Goal: Transaction & Acquisition: Purchase product/service

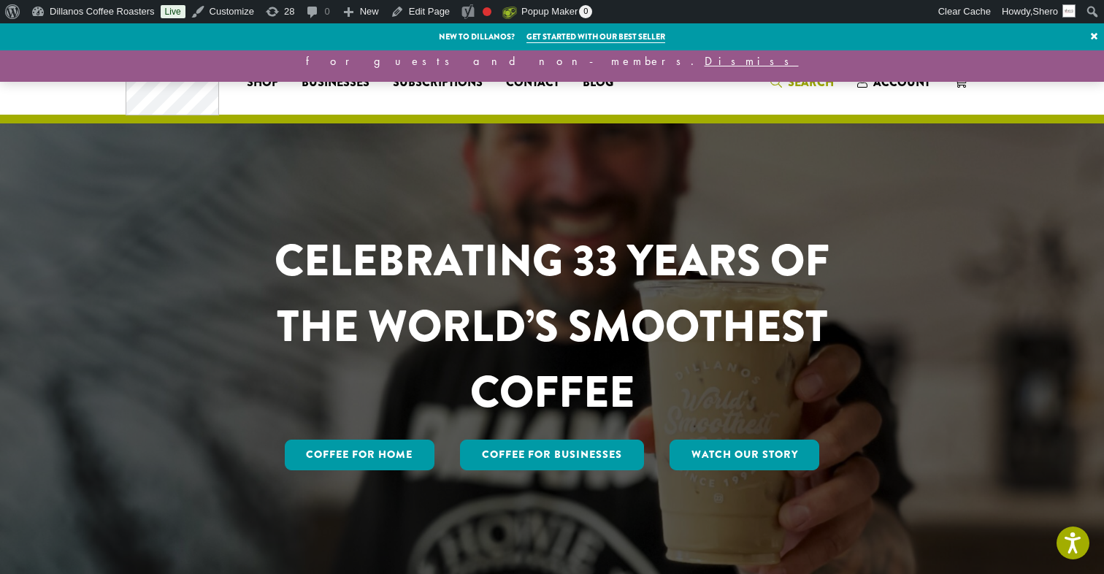
click at [787, 84] on span "Search" at bounding box center [803, 83] width 64 height 18
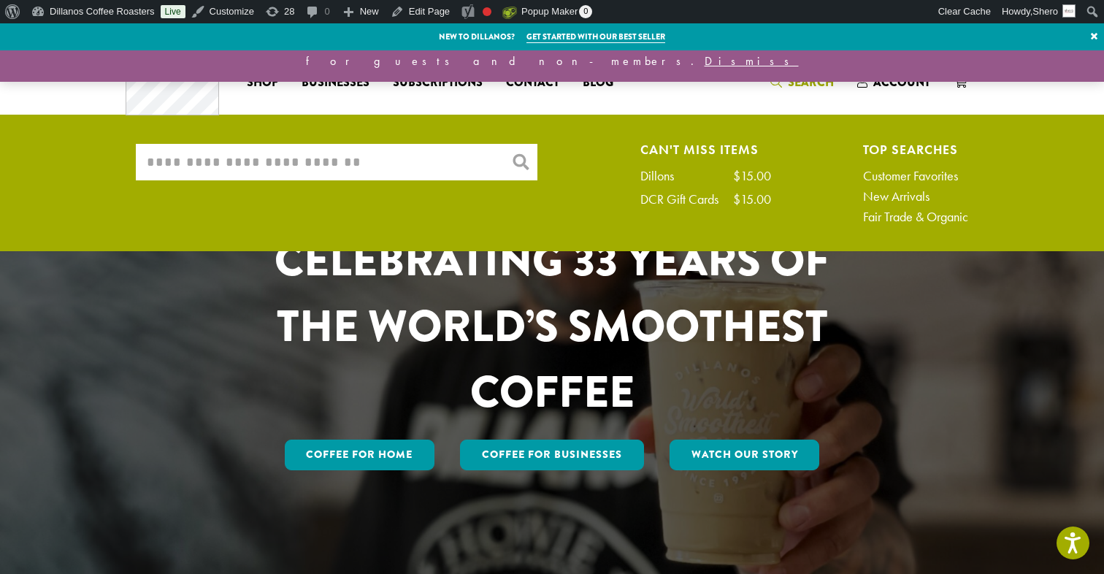
click at [323, 167] on input "What are you searching for?" at bounding box center [337, 162] width 402 height 37
paste input "******"
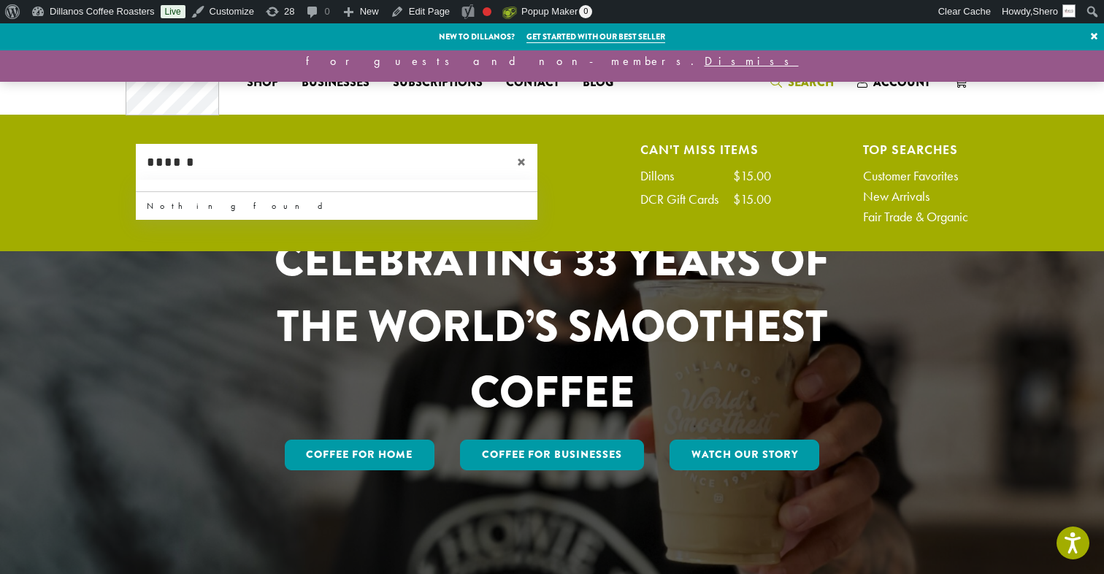
click at [308, 168] on input "******" at bounding box center [337, 162] width 402 height 37
paste input "**********"
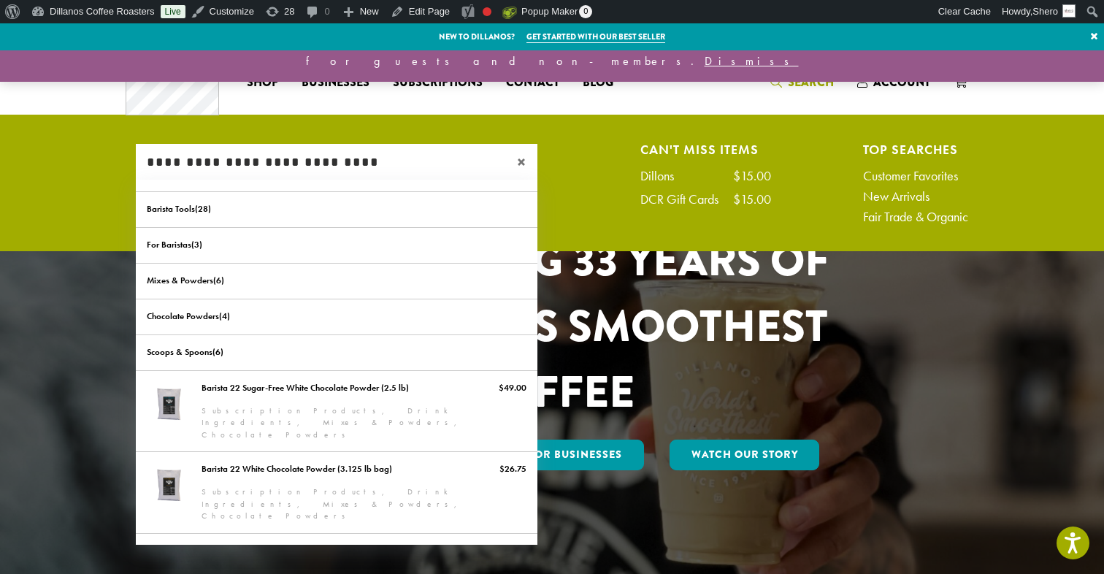
click at [284, 159] on input "**********" at bounding box center [337, 162] width 402 height 37
click at [285, 159] on input "**********" at bounding box center [337, 162] width 402 height 37
paste input "search"
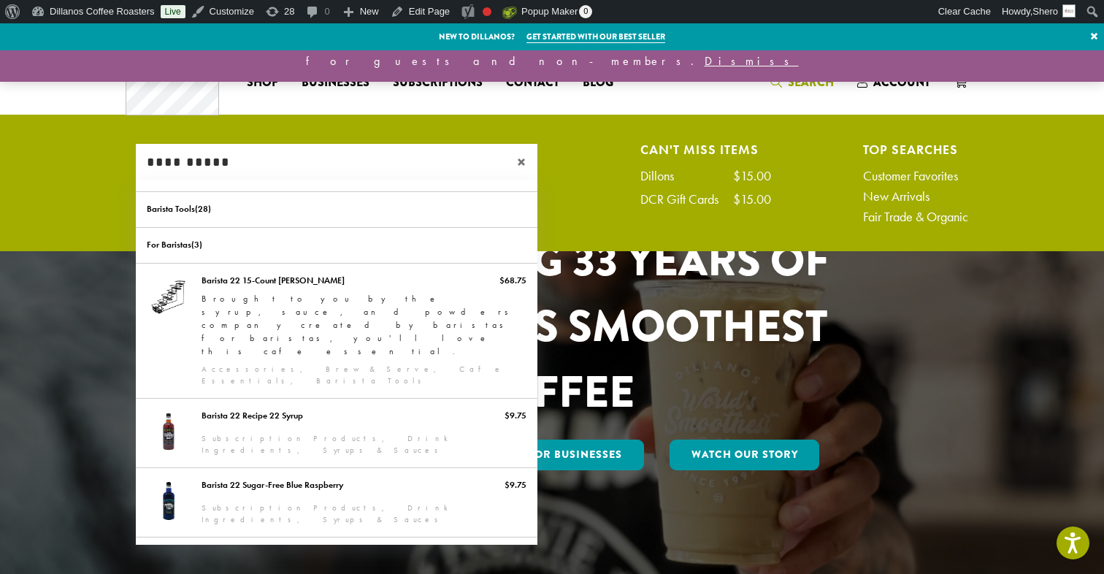
click at [289, 167] on input "**********" at bounding box center [337, 162] width 402 height 37
paste input "**********"
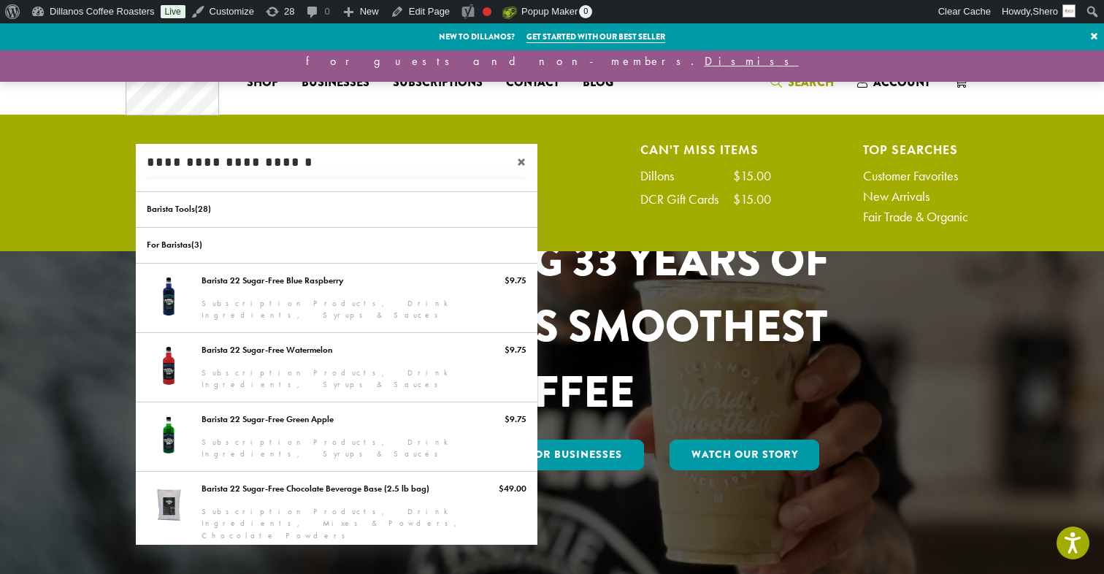
type input "**********"
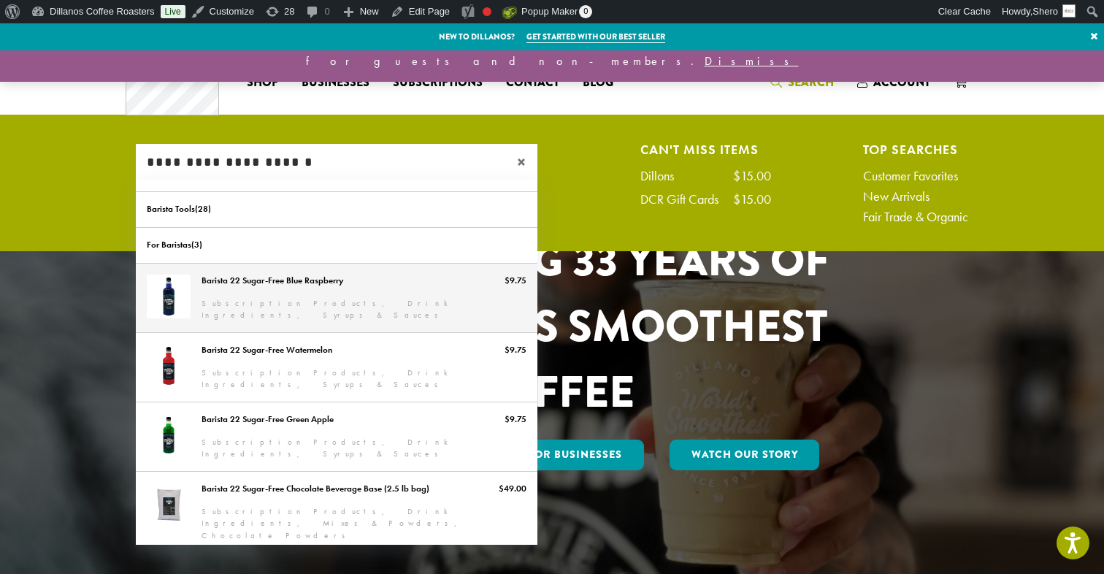
click at [296, 277] on link "Barista 22 Sugar-Free Blue Raspberry" at bounding box center [337, 298] width 402 height 69
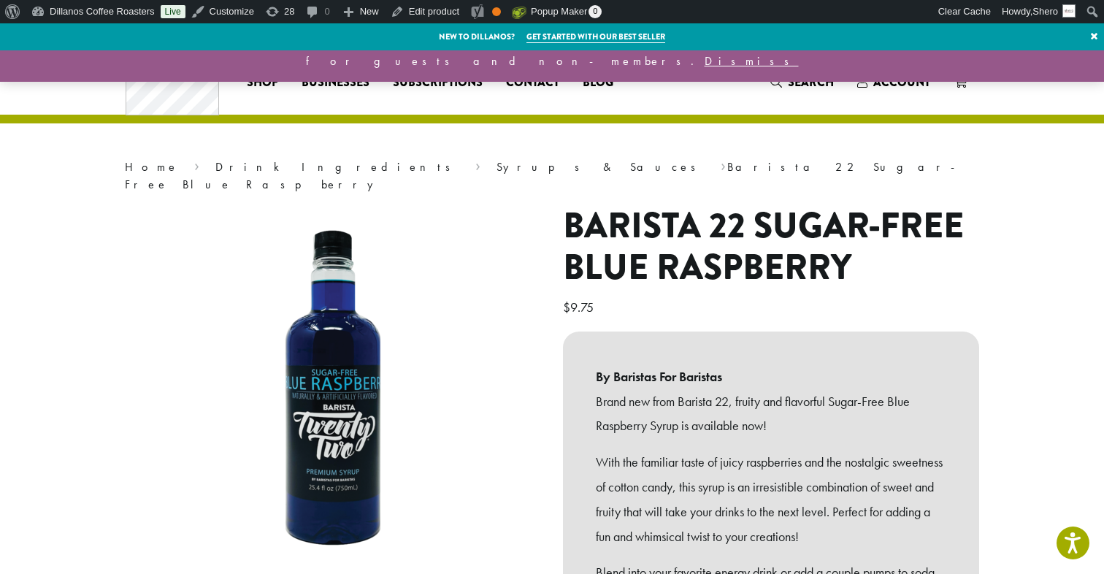
click at [780, 220] on h1 "Barista 22 Sugar-Free Blue Raspberry" at bounding box center [771, 247] width 416 height 84
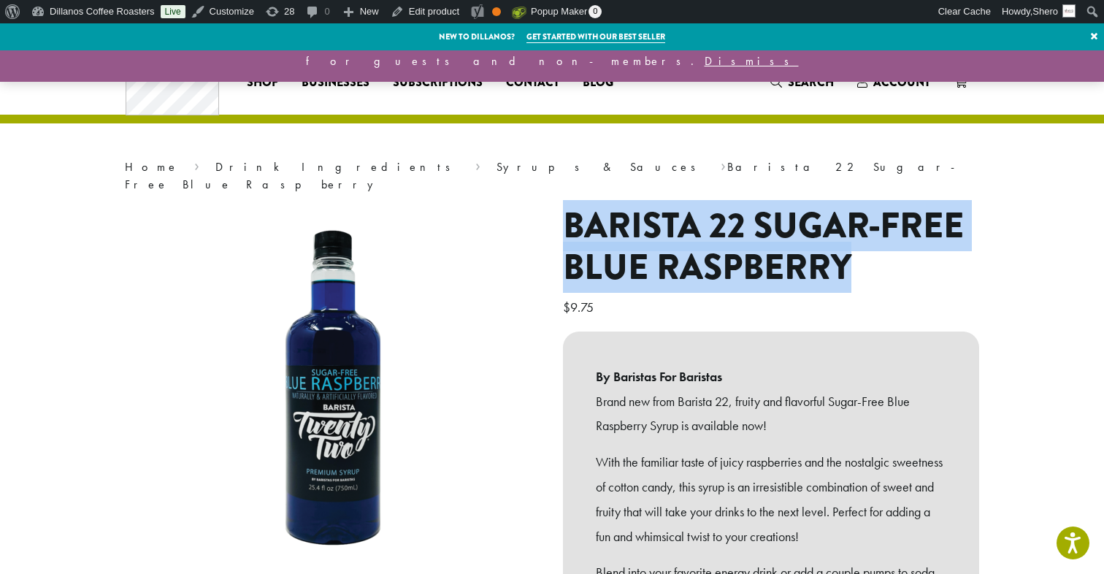
click at [780, 220] on h1 "Barista 22 Sugar-Free Blue Raspberry" at bounding box center [771, 247] width 416 height 84
copy h1 "Barista 22 Sugar-Free Blue Raspberry"
click at [961, 77] on span "5" at bounding box center [970, 73] width 20 height 20
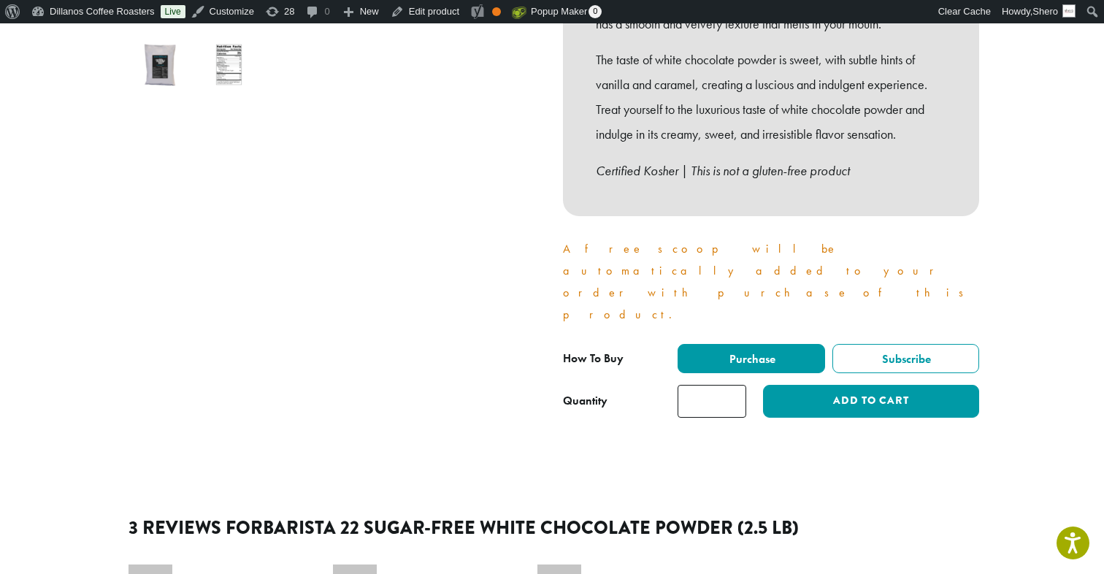
scroll to position [543, 0]
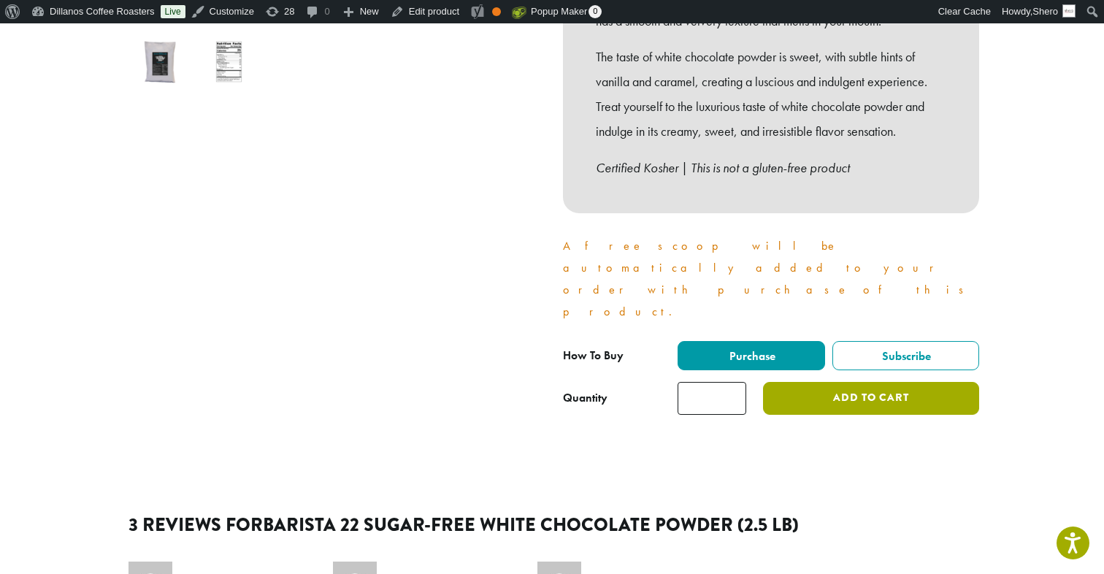
click at [861, 382] on button "Add to cart" at bounding box center [871, 398] width 216 height 33
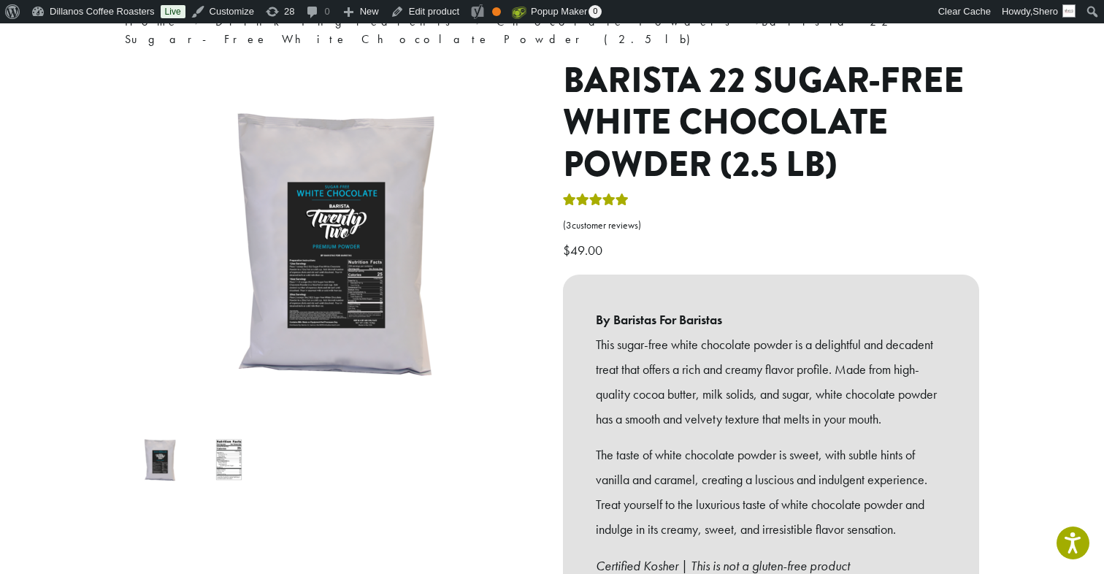
scroll to position [0, 0]
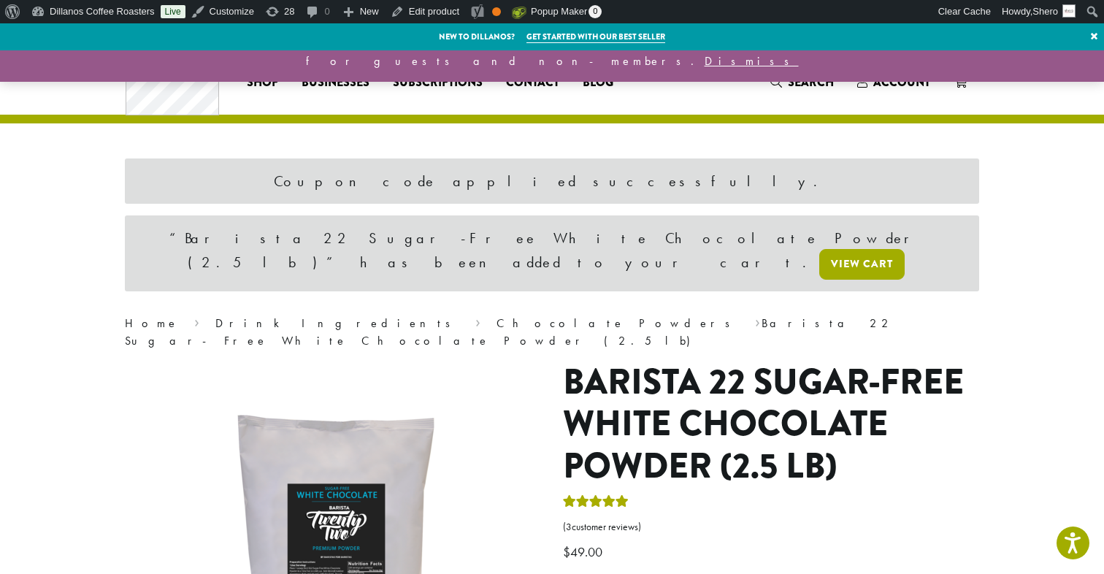
click at [820, 249] on link "View cart" at bounding box center [862, 264] width 85 height 31
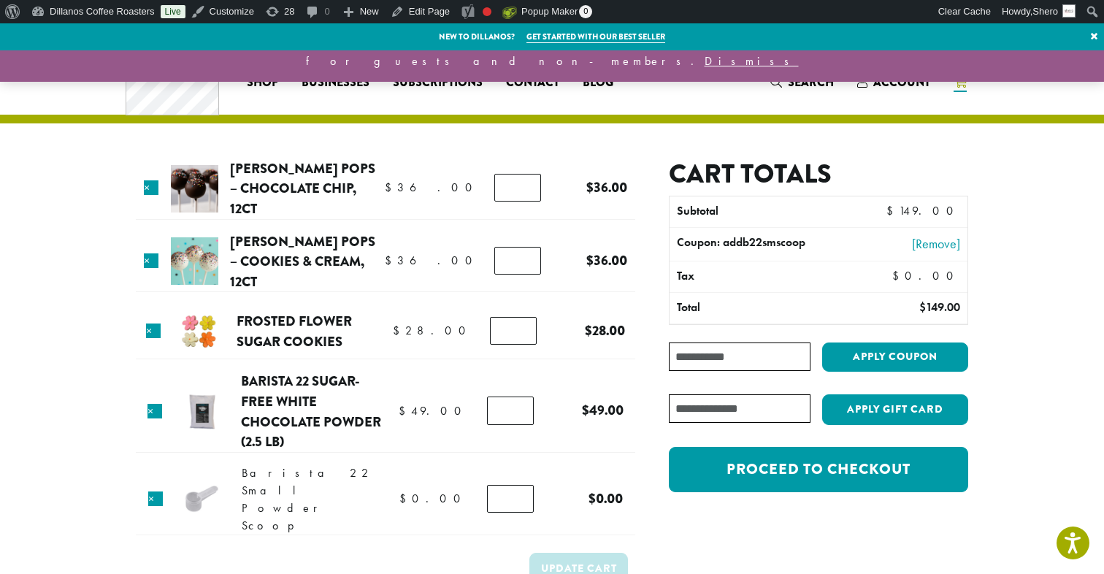
click at [777, 240] on th "Coupon: addb22smscoop" at bounding box center [759, 244] width 179 height 33
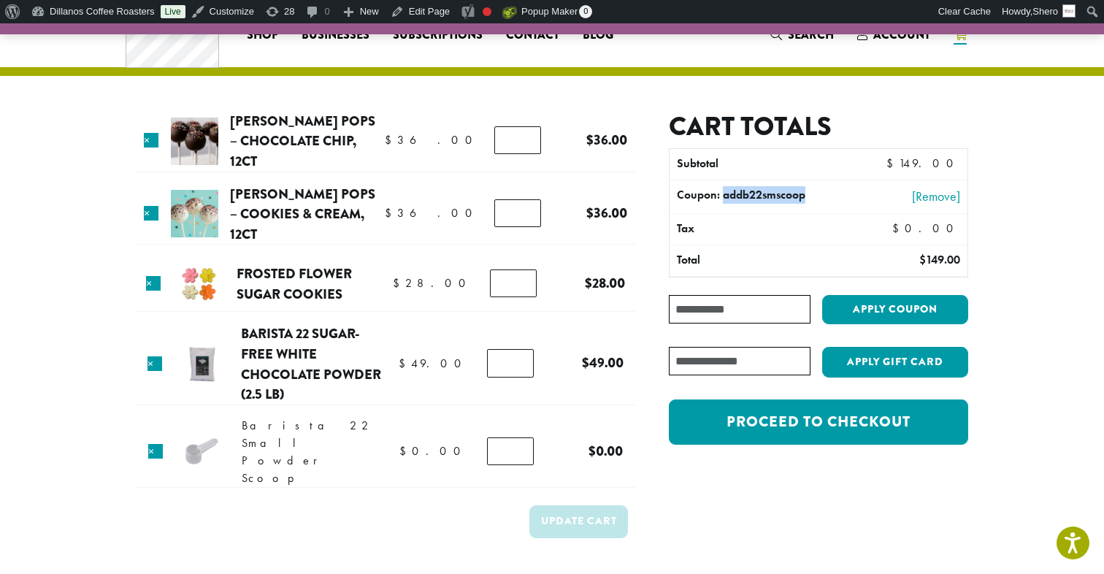
scroll to position [86, 0]
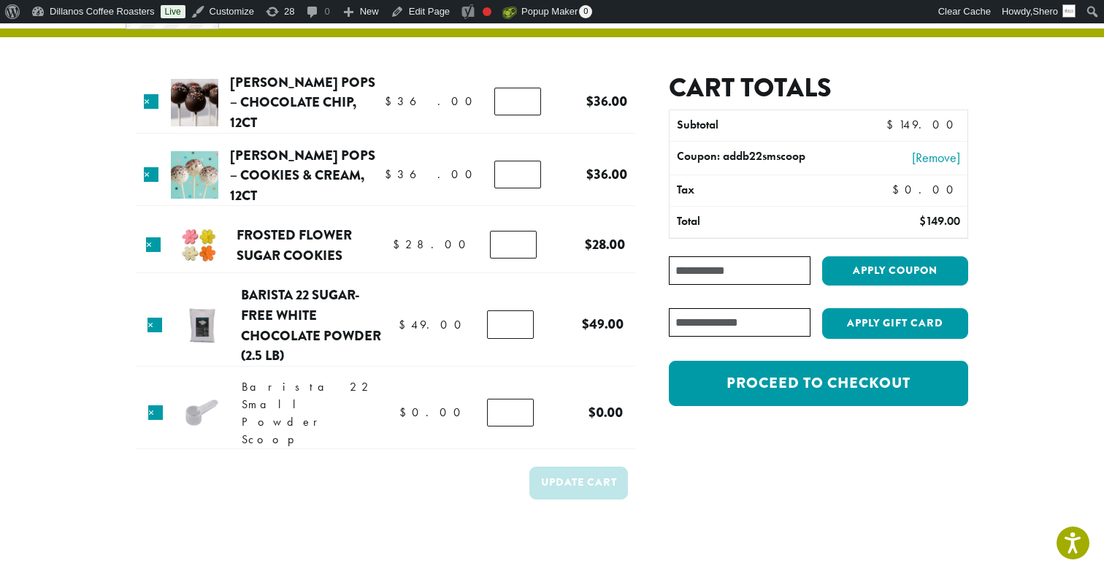
click at [306, 397] on span "Barista 22 Small Powder Scoop" at bounding box center [308, 413] width 132 height 68
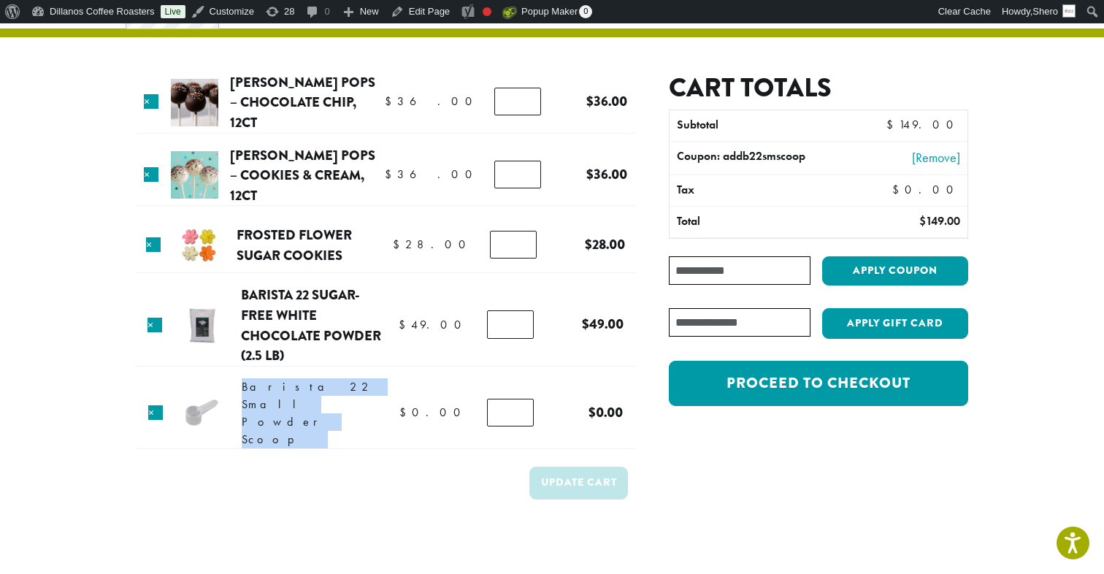
click at [306, 397] on span "Barista 22 Small Powder Scoop" at bounding box center [308, 413] width 132 height 68
copy tr "Barista 22 Small Powder Scoop $ 0.00"
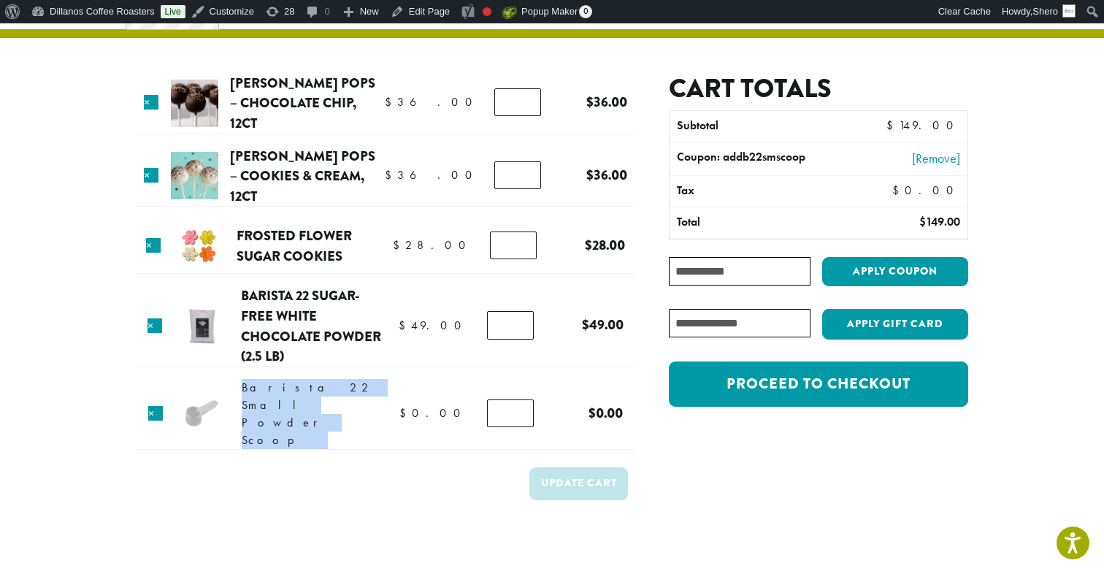
click at [283, 398] on span "Barista 22 Small Powder Scoop" at bounding box center [308, 414] width 132 height 68
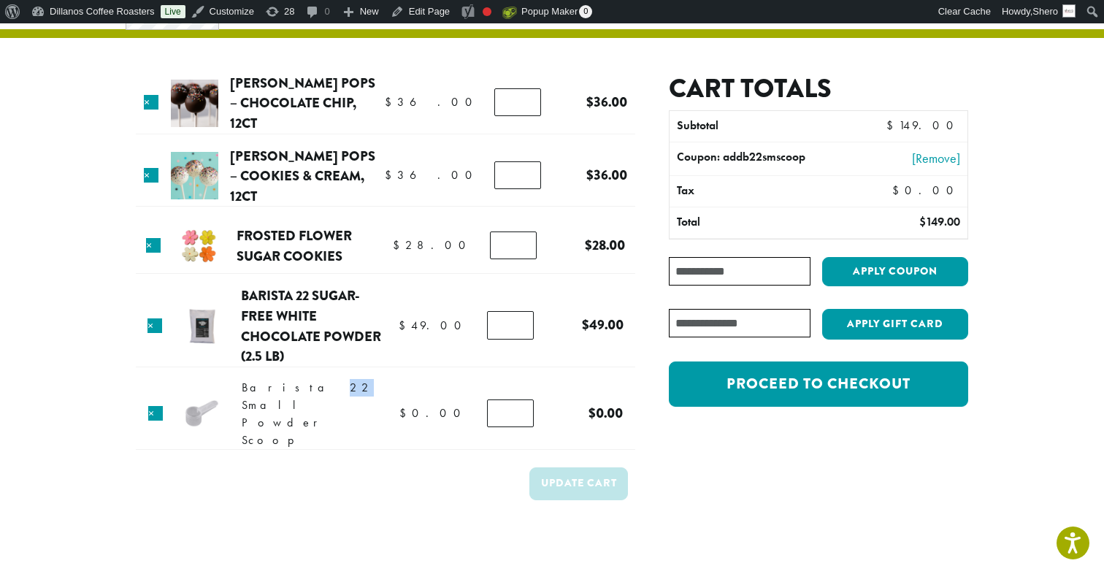
click at [283, 398] on span "Barista 22 Small Powder Scoop" at bounding box center [308, 414] width 132 height 68
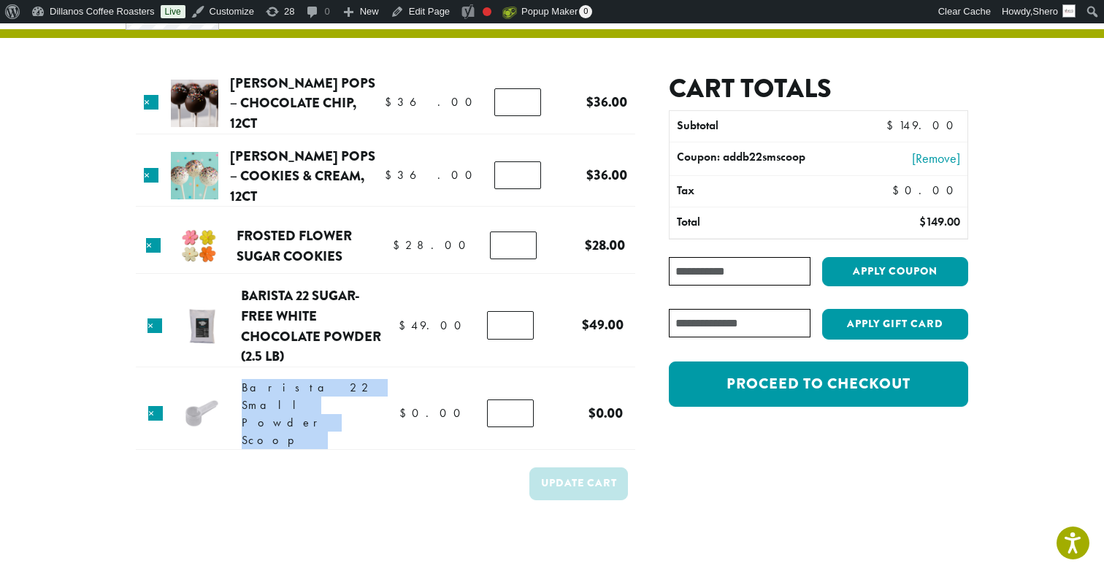
click at [283, 398] on span "Barista 22 Small Powder Scoop" at bounding box center [308, 414] width 132 height 68
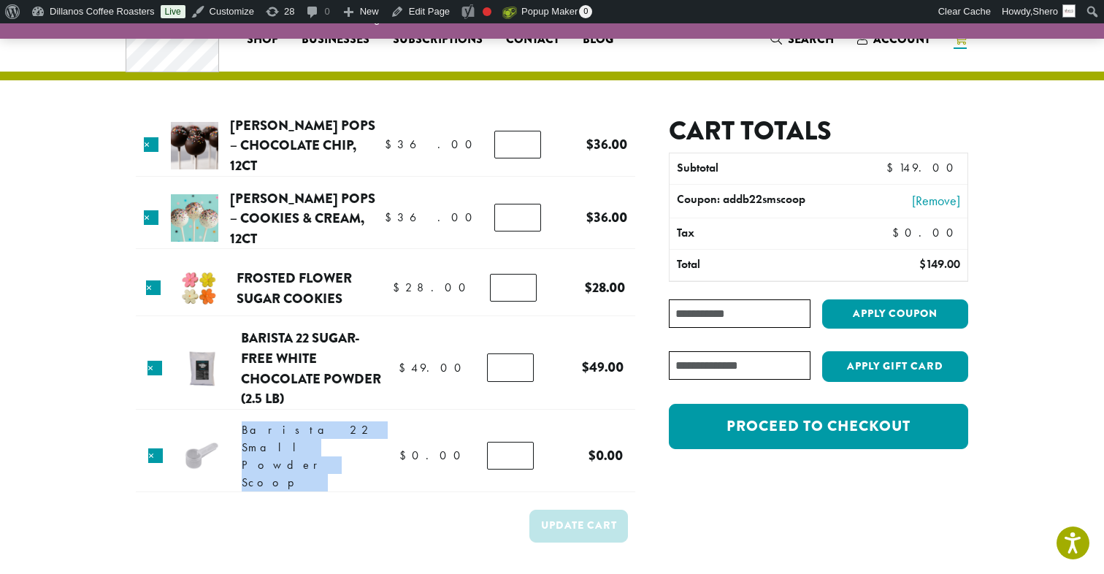
scroll to position [42, 0]
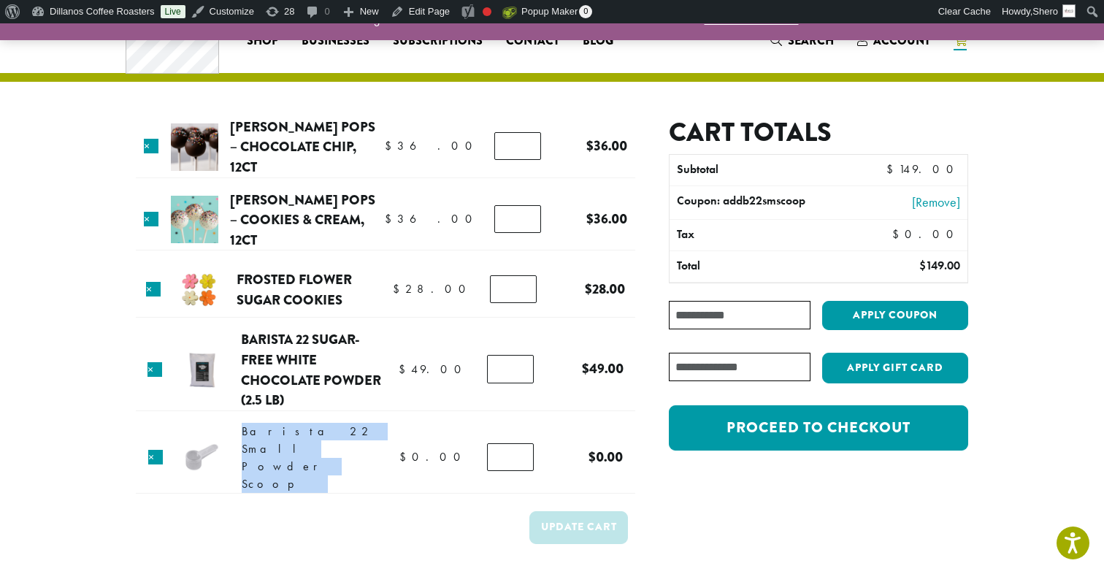
drag, startPoint x: 248, startPoint y: 443, endPoint x: 297, endPoint y: 459, distance: 51.3
click at [297, 459] on td "Barista 22 Small Powder Scoop $ 0.00" at bounding box center [315, 458] width 146 height 70
click at [763, 193] on th "Coupon: addb22smscoop" at bounding box center [759, 202] width 179 height 33
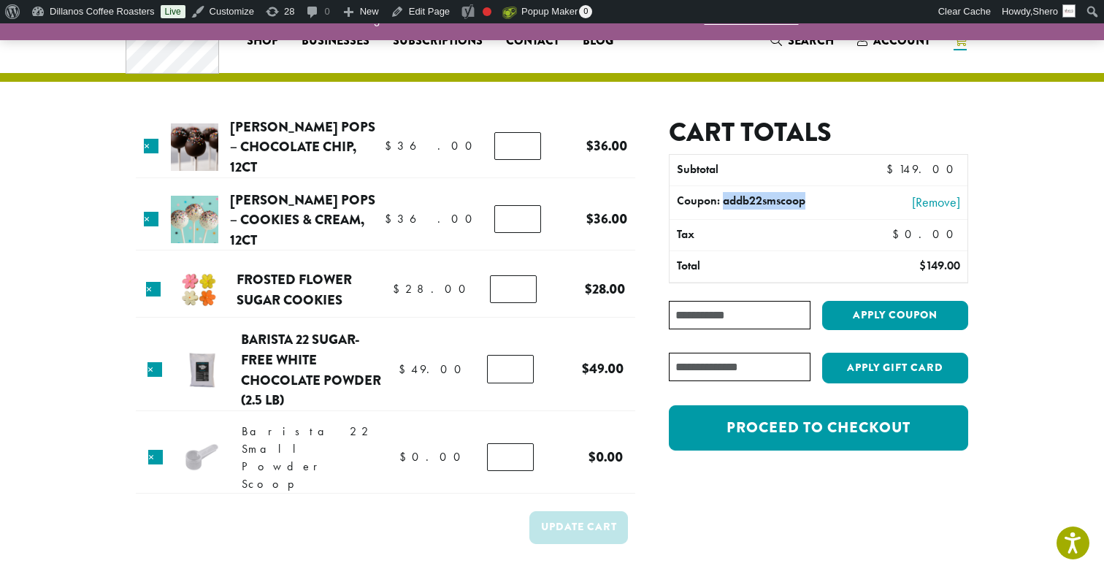
click at [763, 193] on th "Coupon: addb22smscoop" at bounding box center [759, 202] width 179 height 33
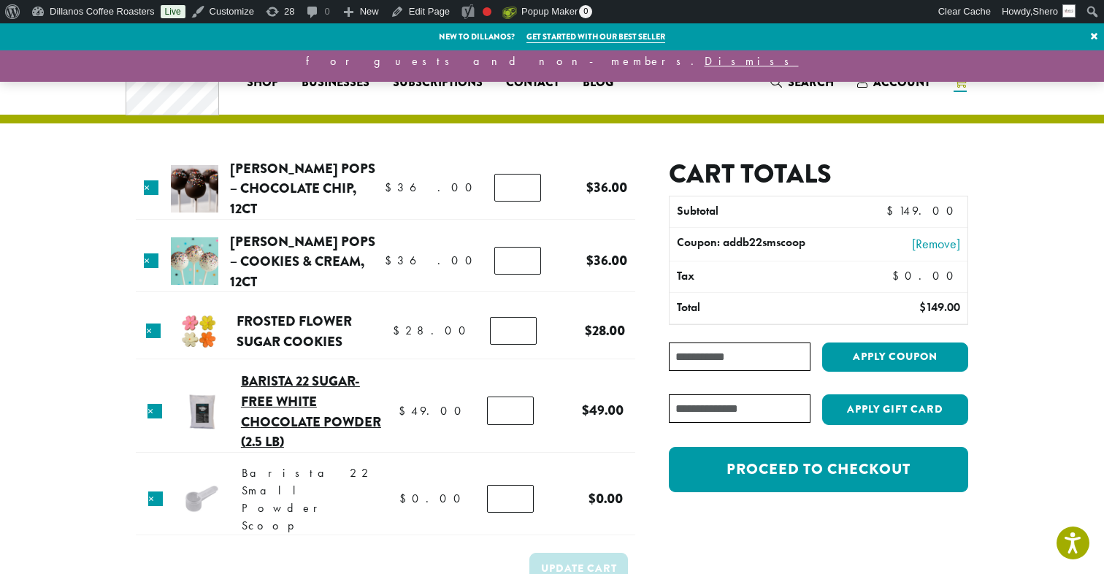
click at [296, 404] on link "Barista 22 Sugar-Free White Chocolate Powder (2.5 lb)" at bounding box center [311, 411] width 140 height 80
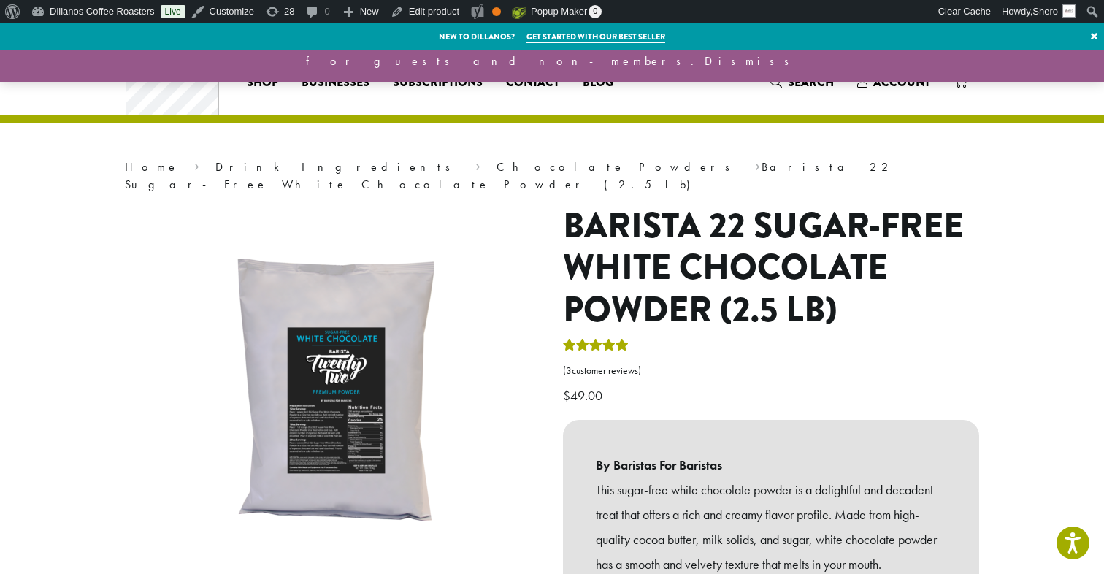
click at [744, 210] on h1 "Barista 22 Sugar-Free White Chocolate Powder (2.5 lb)" at bounding box center [771, 268] width 416 height 126
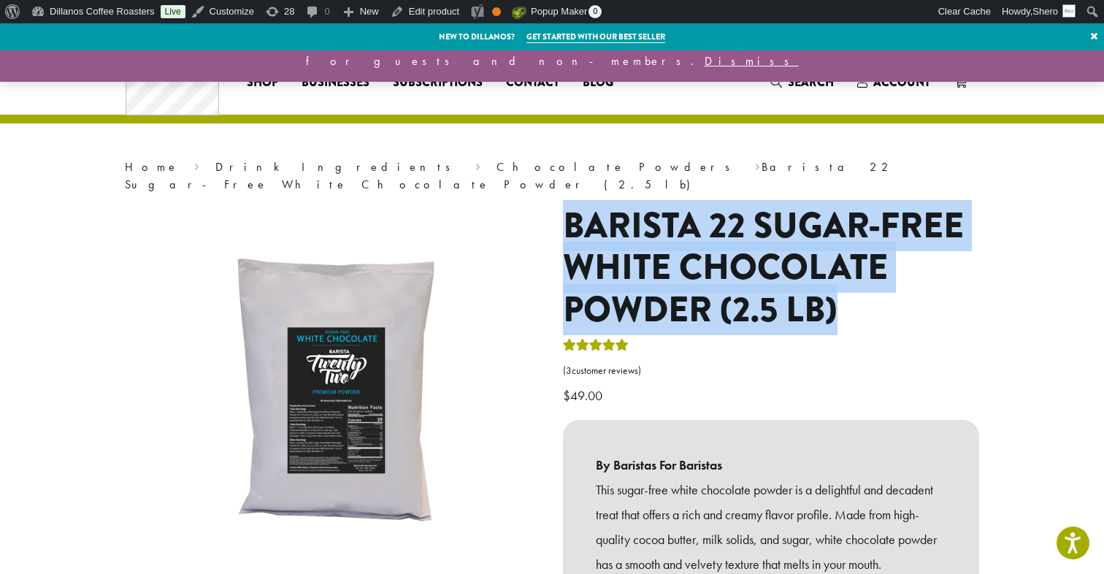
click at [744, 210] on h1 "Barista 22 Sugar-Free White Chocolate Powder (2.5 lb)" at bounding box center [771, 268] width 416 height 126
copy div "Barista 22 Sugar-Free White Chocolate Powder (2.5 lb)"
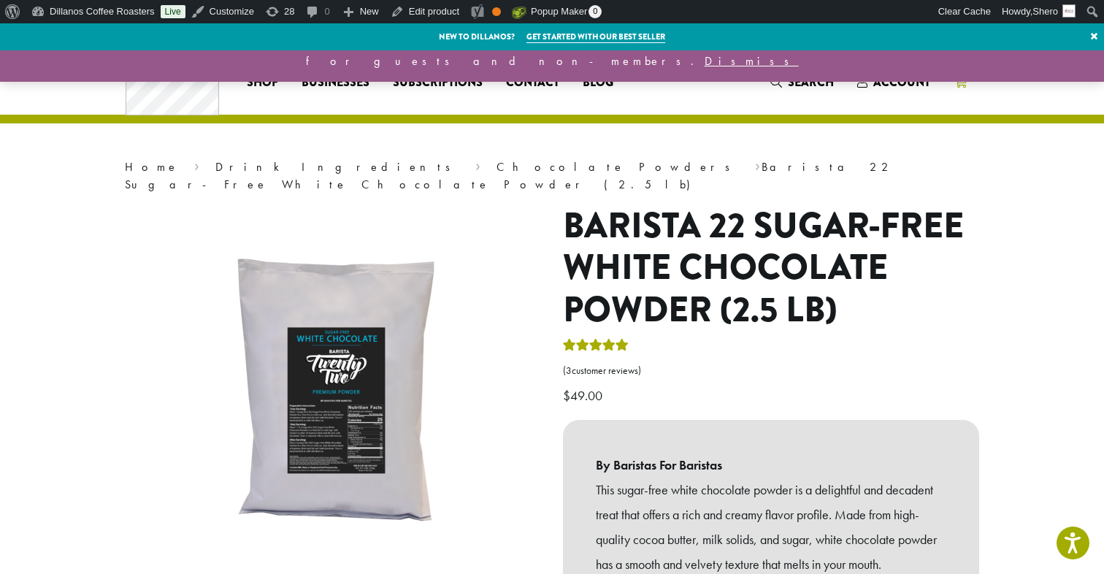
click at [963, 77] on span "5" at bounding box center [970, 73] width 20 height 20
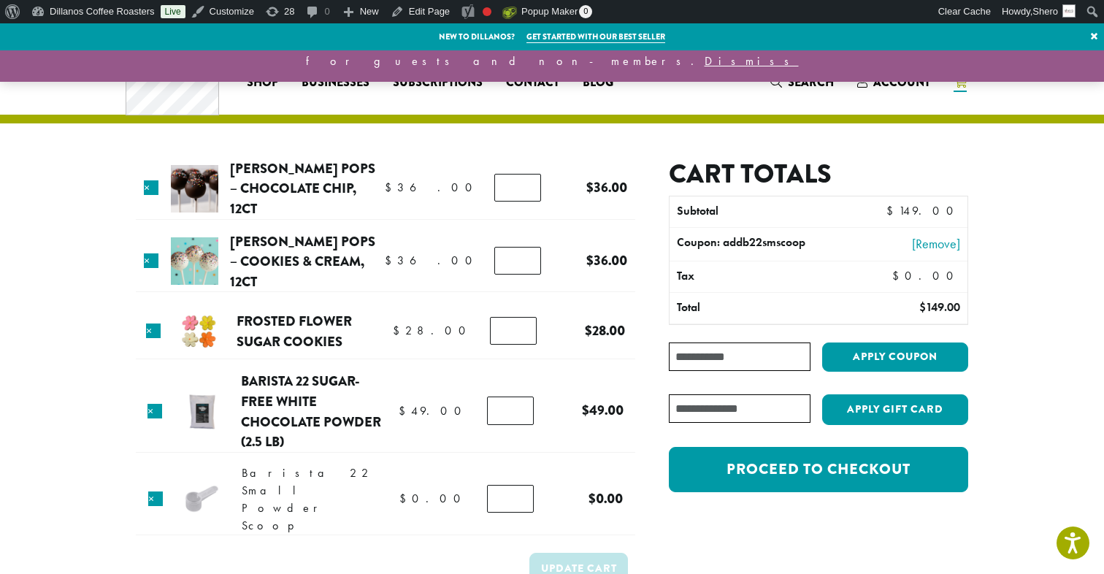
click at [717, 175] on h2 "Cart totals" at bounding box center [818, 174] width 299 height 31
click at [740, 165] on h2 "Cart totals" at bounding box center [818, 174] width 299 height 31
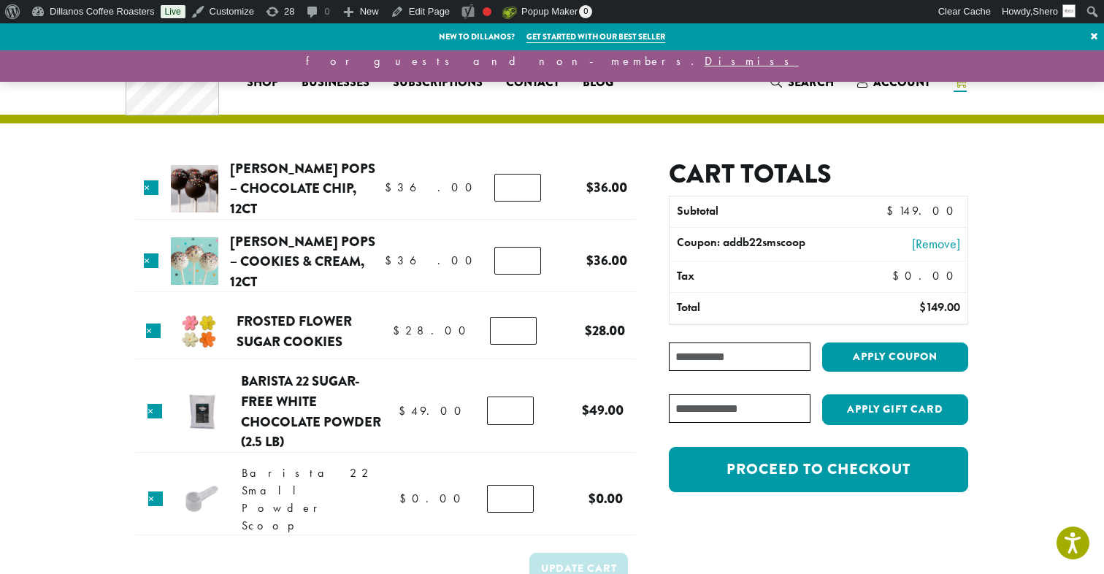
click at [736, 167] on h2 "Cart totals" at bounding box center [818, 174] width 299 height 31
click at [752, 168] on h2 "Cart totals" at bounding box center [818, 174] width 299 height 31
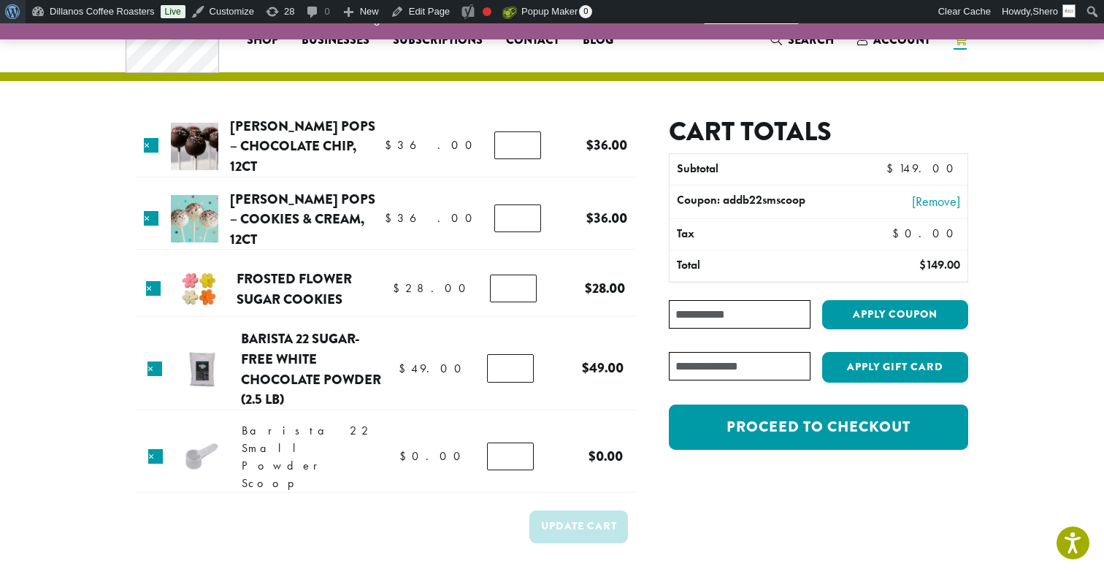
scroll to position [50, 0]
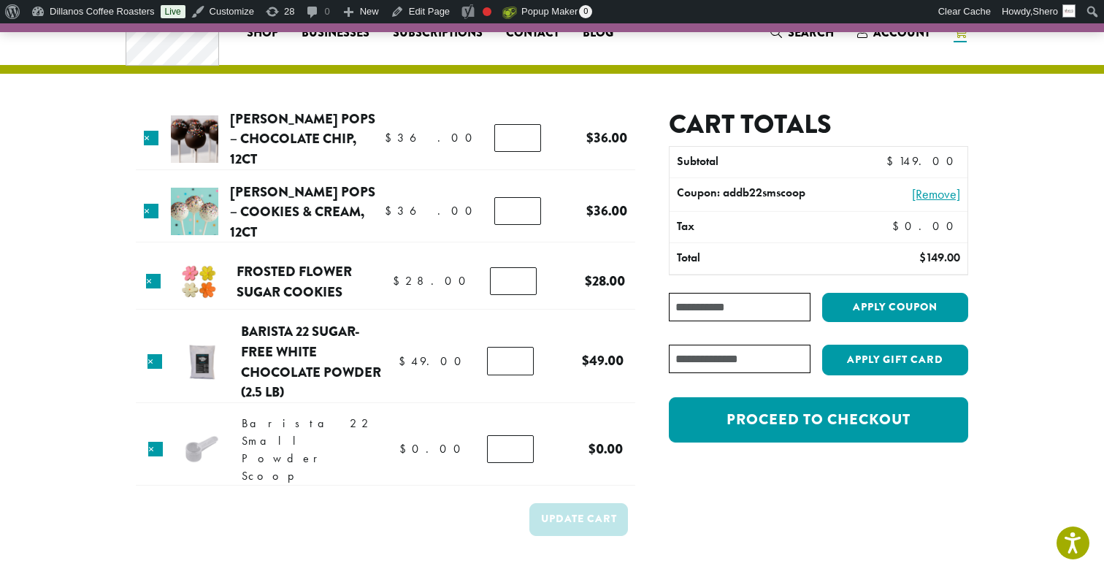
click at [936, 191] on link "[Remove]" at bounding box center [908, 194] width 104 height 20
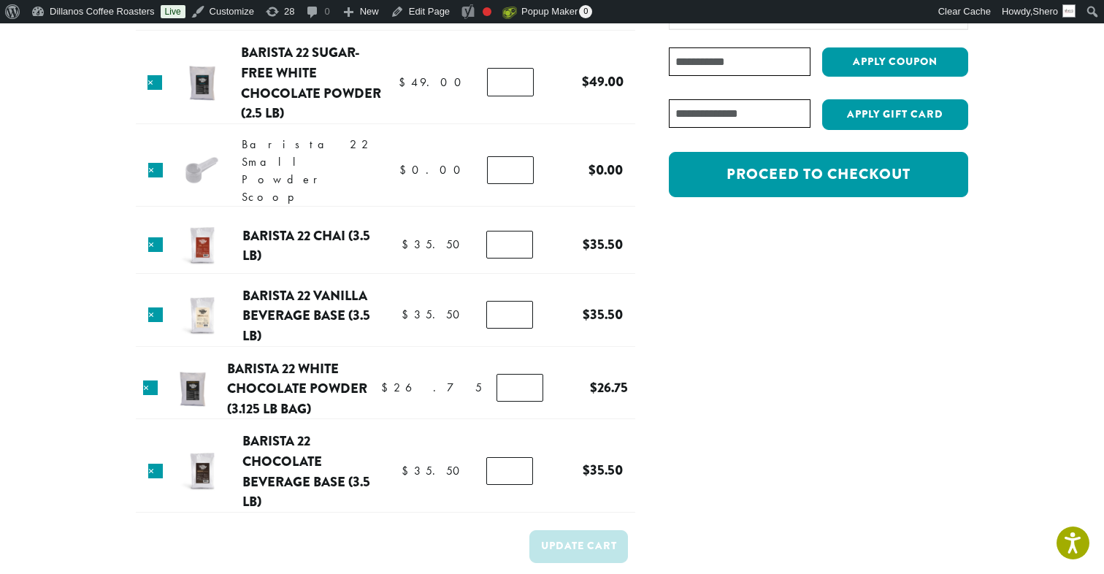
scroll to position [0, 0]
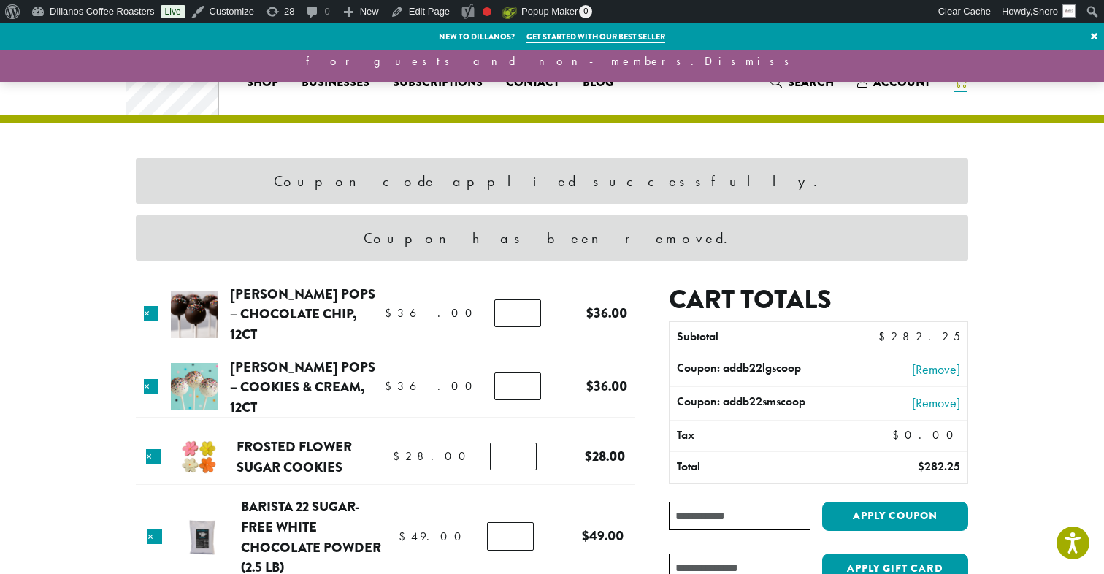
click at [764, 364] on th "Coupon: addb22lgscoop" at bounding box center [759, 370] width 179 height 33
copy th "addb22lgscoop"
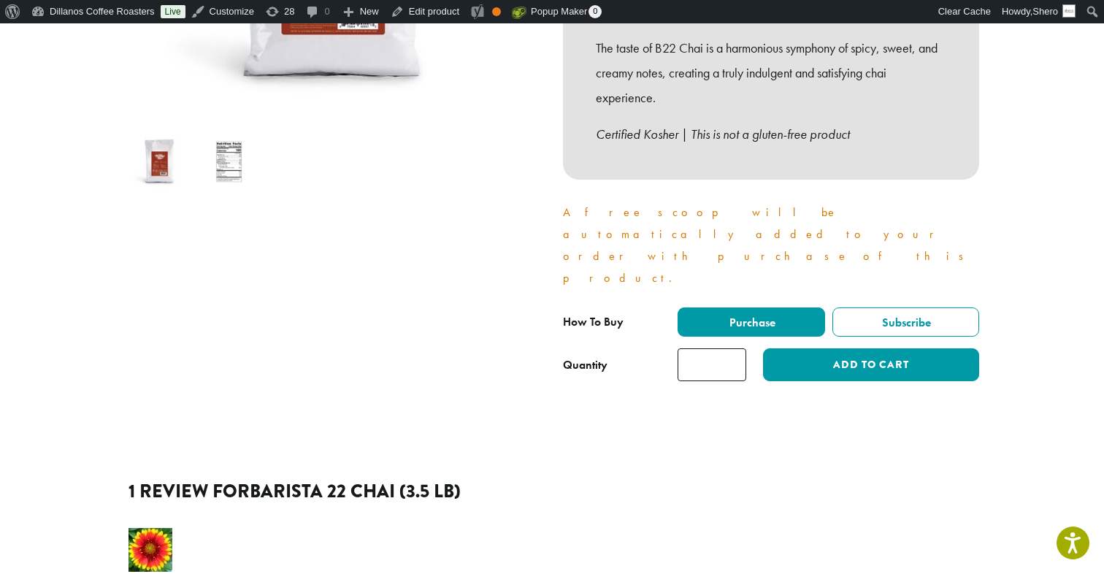
scroll to position [500, 0]
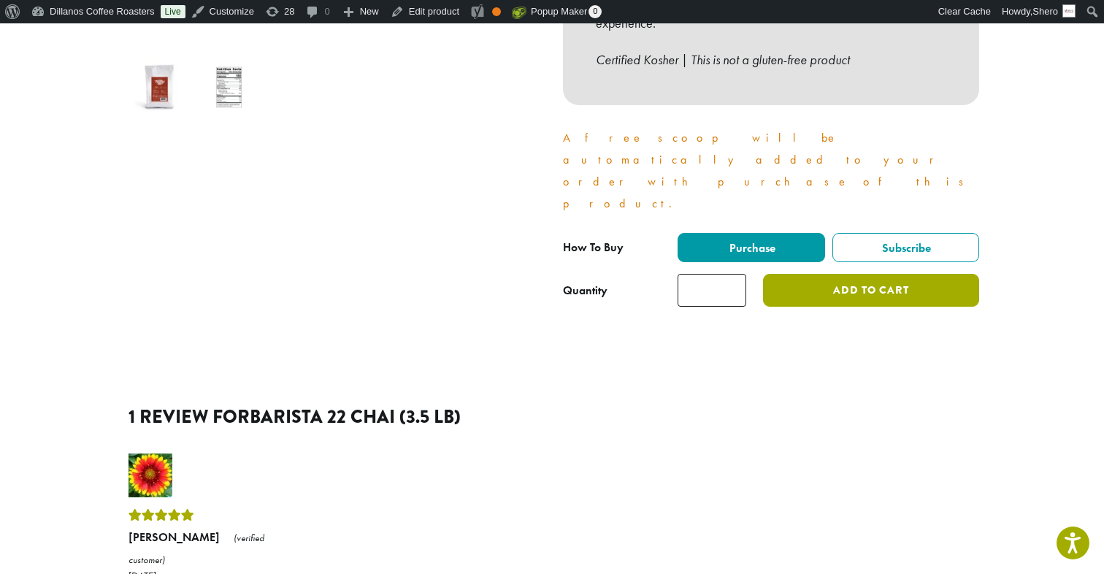
click at [853, 274] on button "Add to cart" at bounding box center [871, 290] width 216 height 33
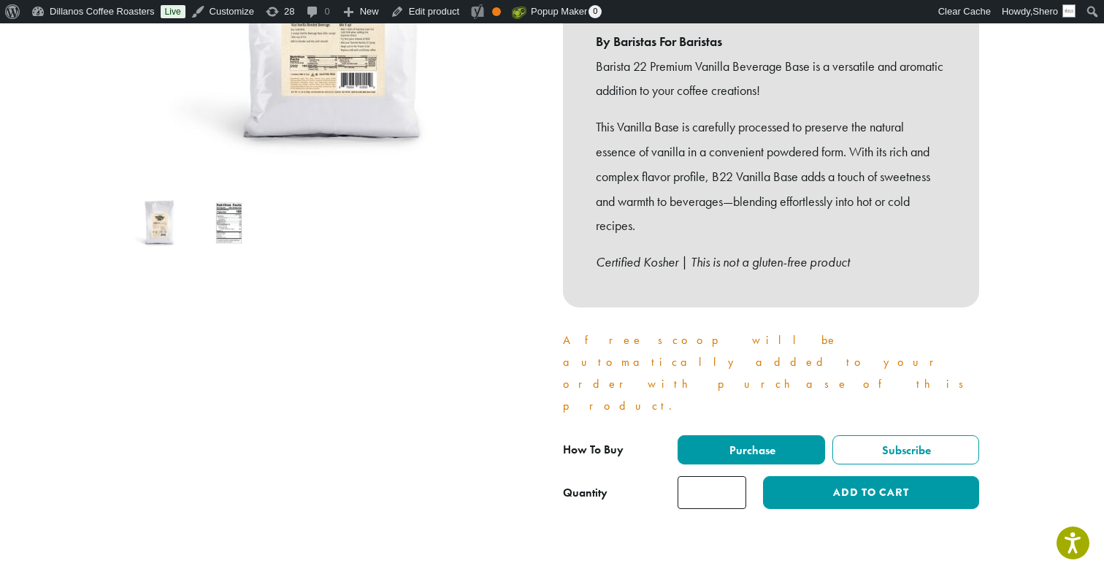
scroll to position [398, 0]
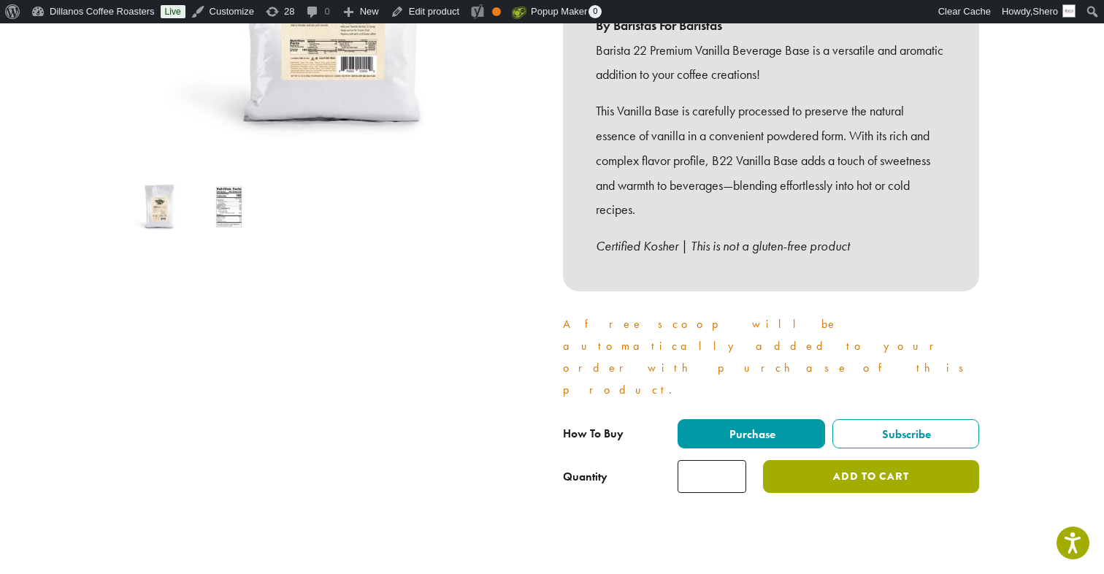
click at [884, 460] on button "Add to cart" at bounding box center [871, 476] width 216 height 33
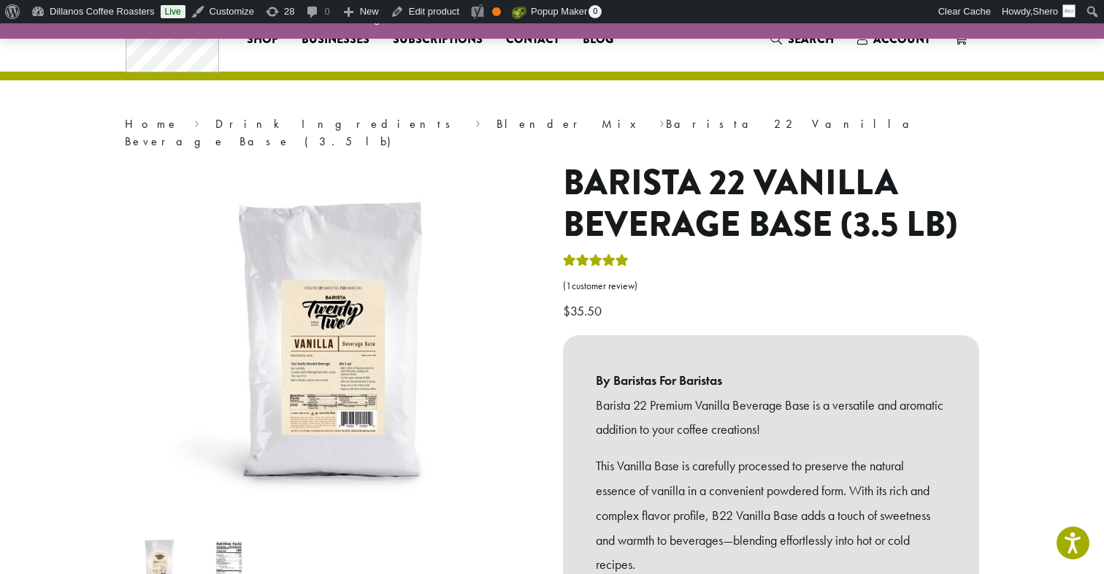
scroll to position [0, 0]
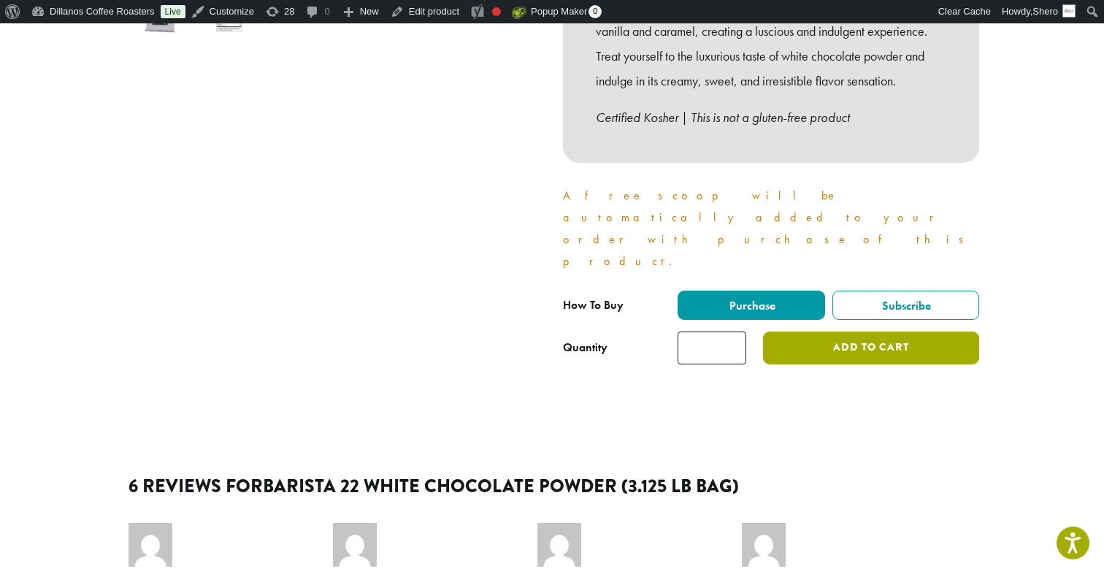
click at [825, 332] on button "Add to cart" at bounding box center [871, 348] width 216 height 33
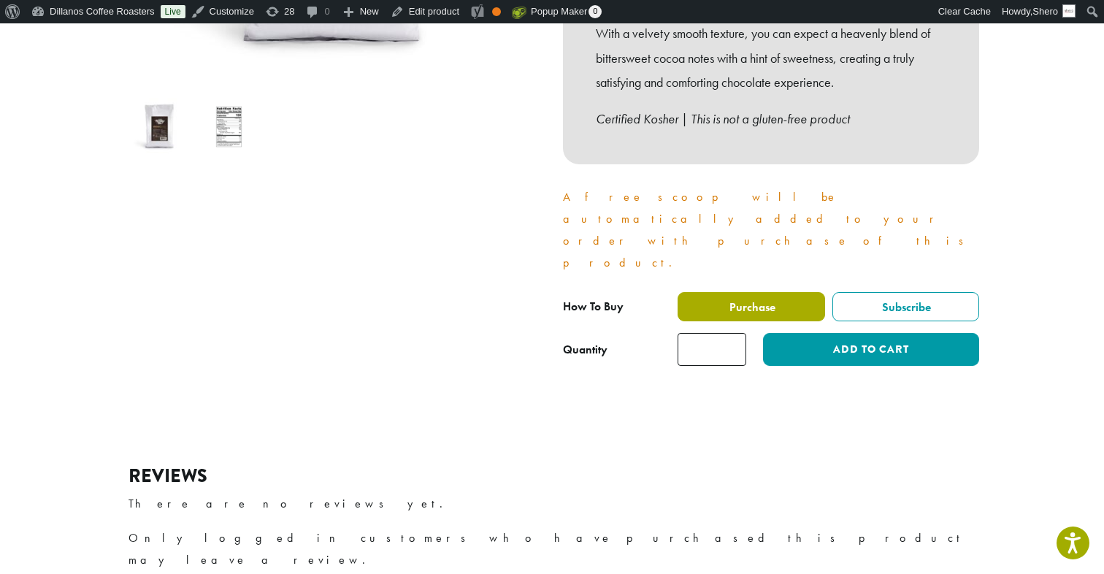
scroll to position [487, 0]
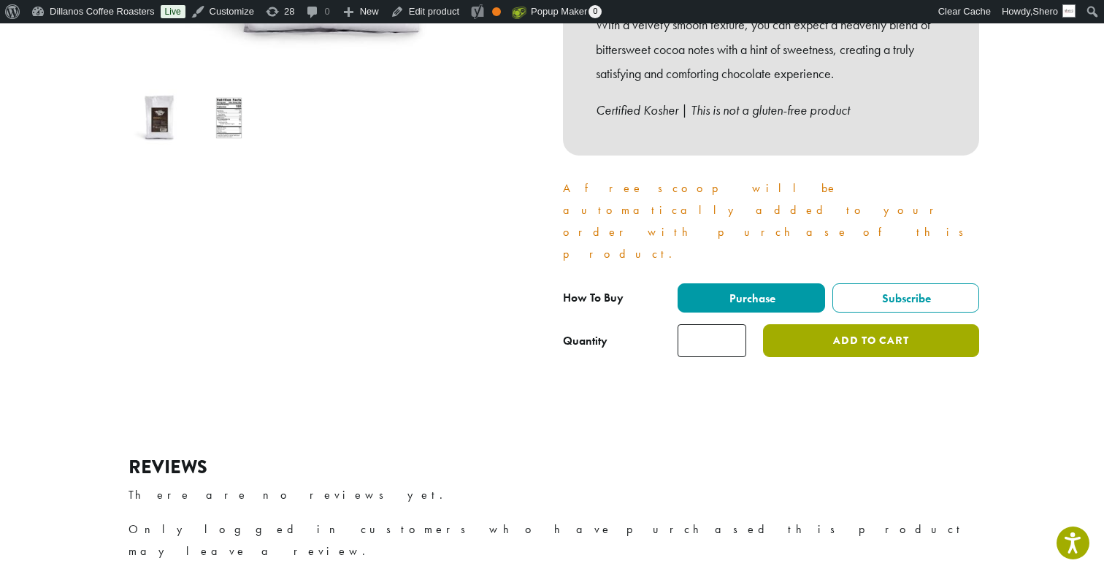
click at [840, 324] on button "Add to cart" at bounding box center [871, 340] width 216 height 33
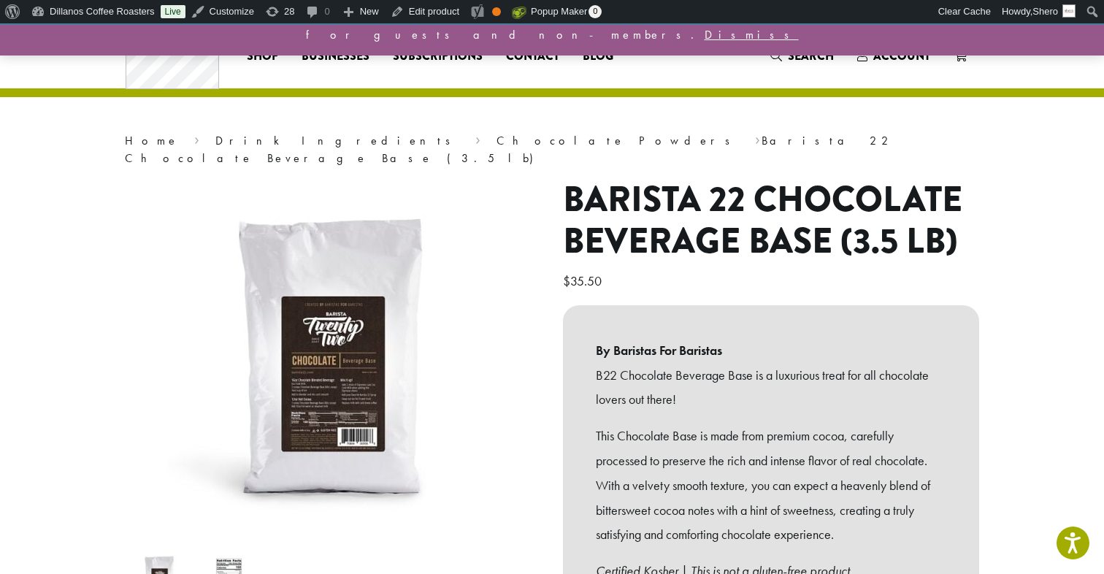
scroll to position [0, 0]
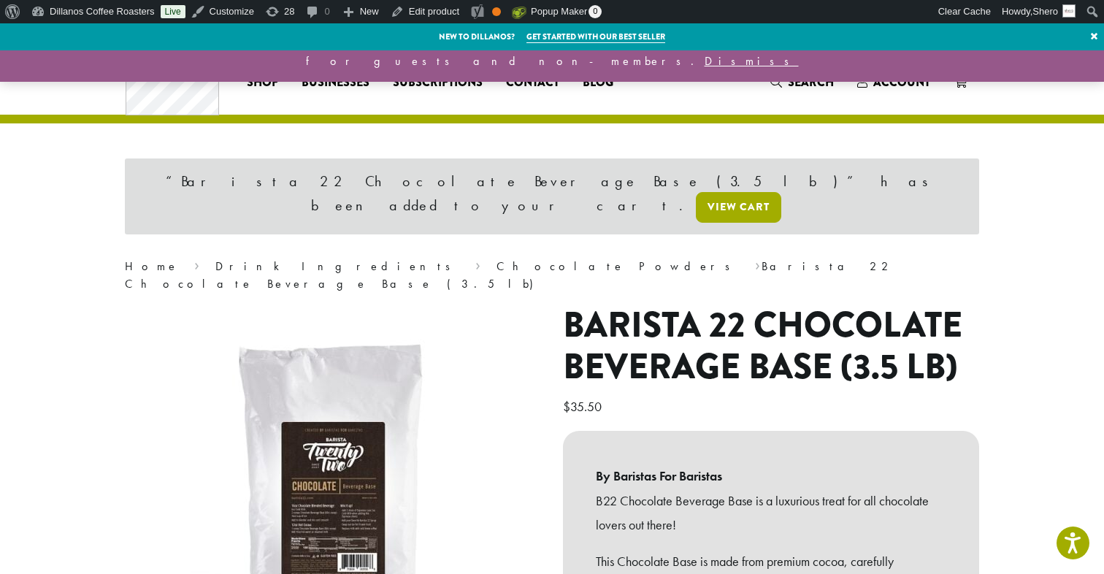
click at [761, 192] on link "View cart" at bounding box center [738, 207] width 85 height 31
